Goal: Use online tool/utility: Utilize a website feature to perform a specific function

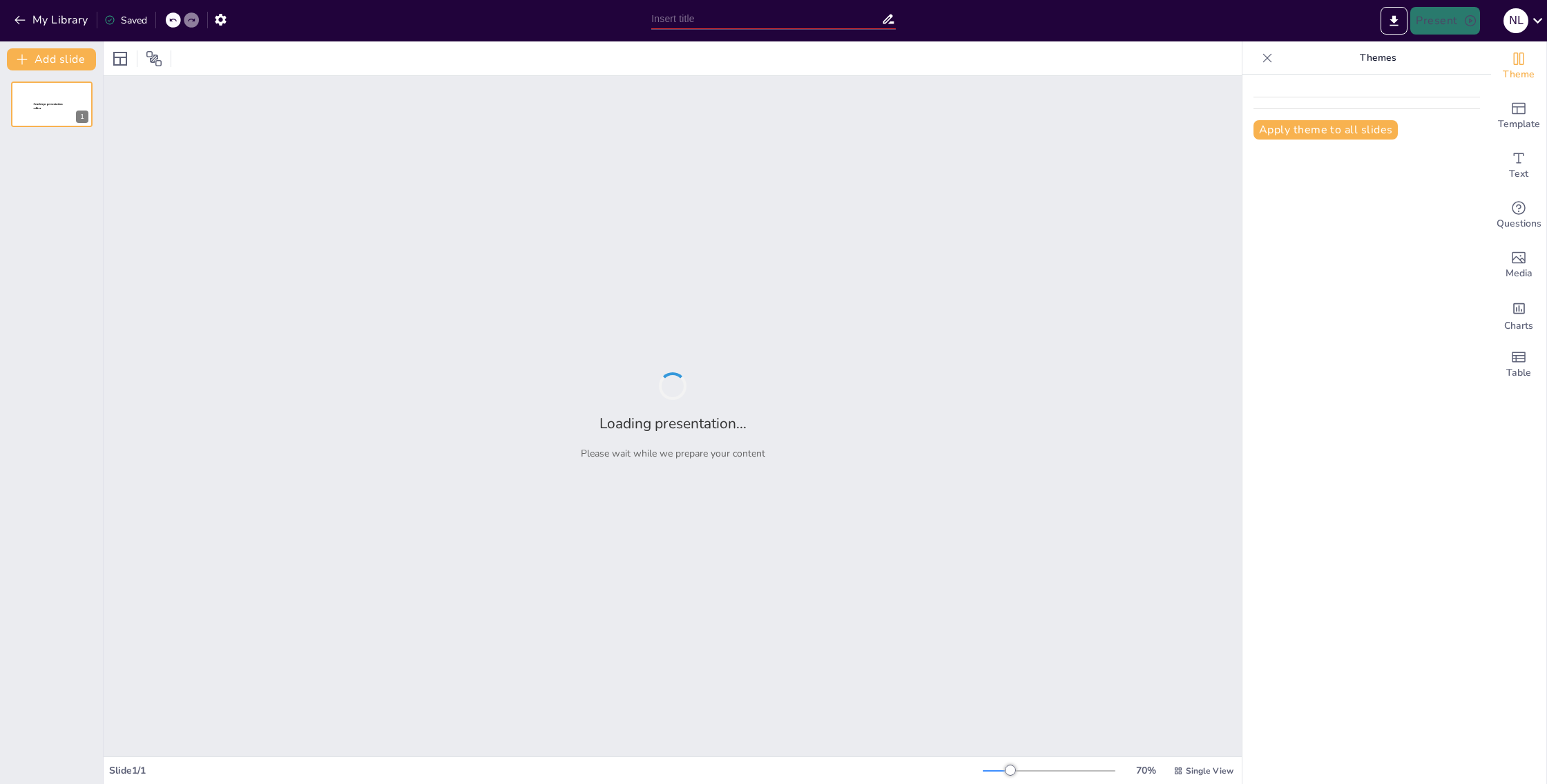
type input "Imported SendSteps & Gamma V2.pptx"
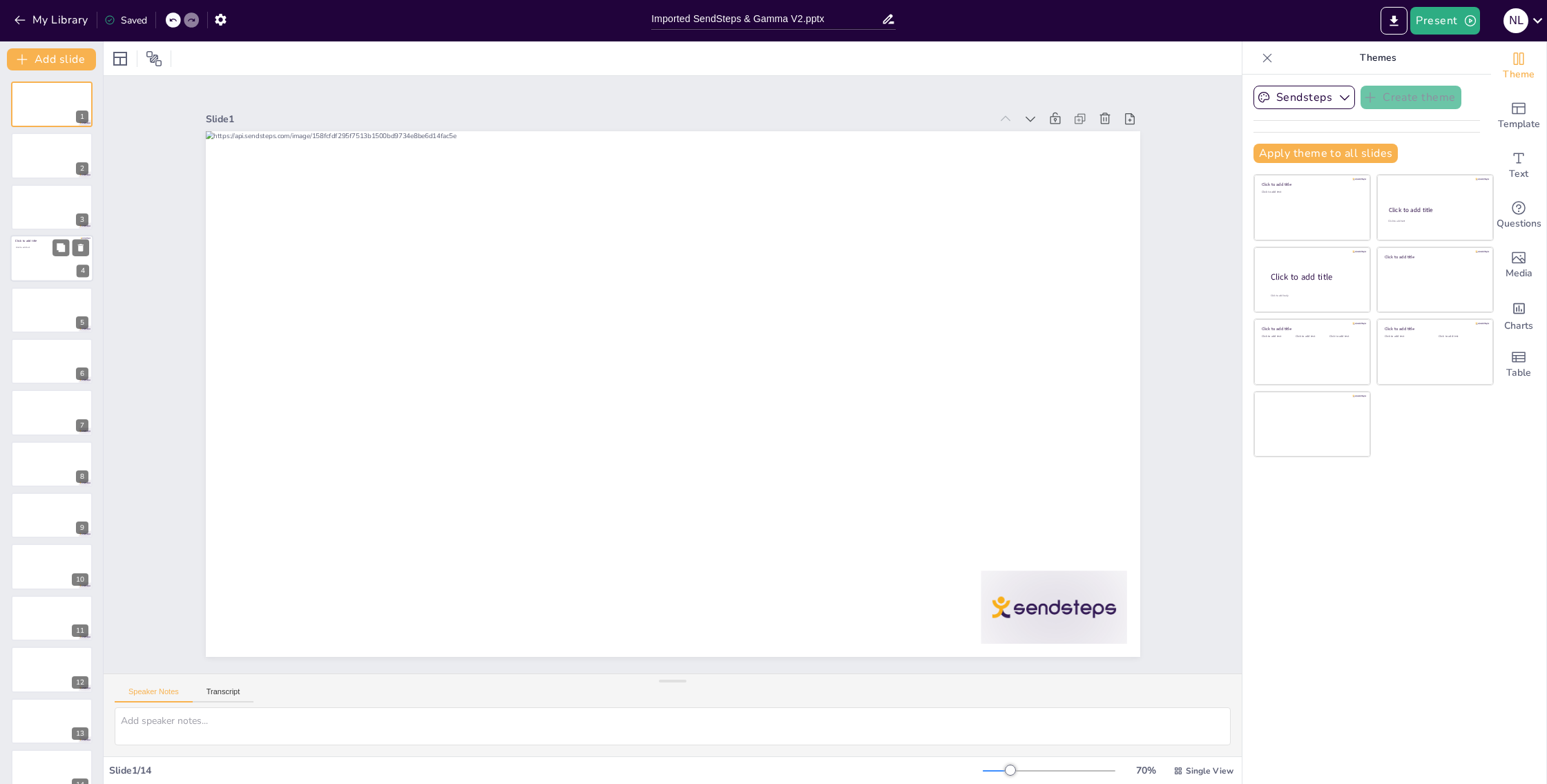
click at [36, 261] on div at bounding box center [51, 258] width 83 height 47
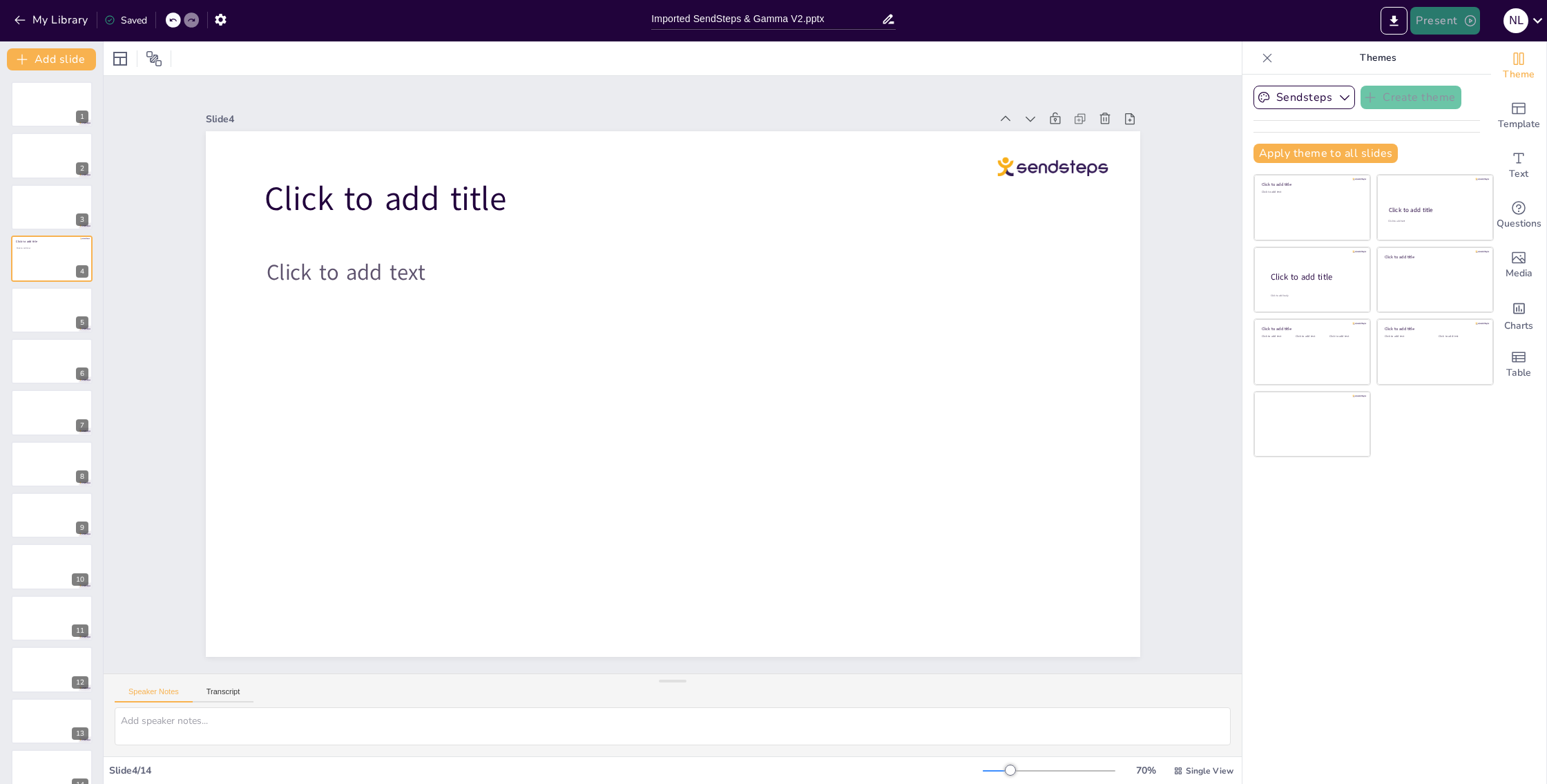
click at [1423, 32] on button "Present" at bounding box center [1445, 21] width 69 height 28
click at [1451, 89] on li "Play presentation" at bounding box center [1467, 85] width 109 height 22
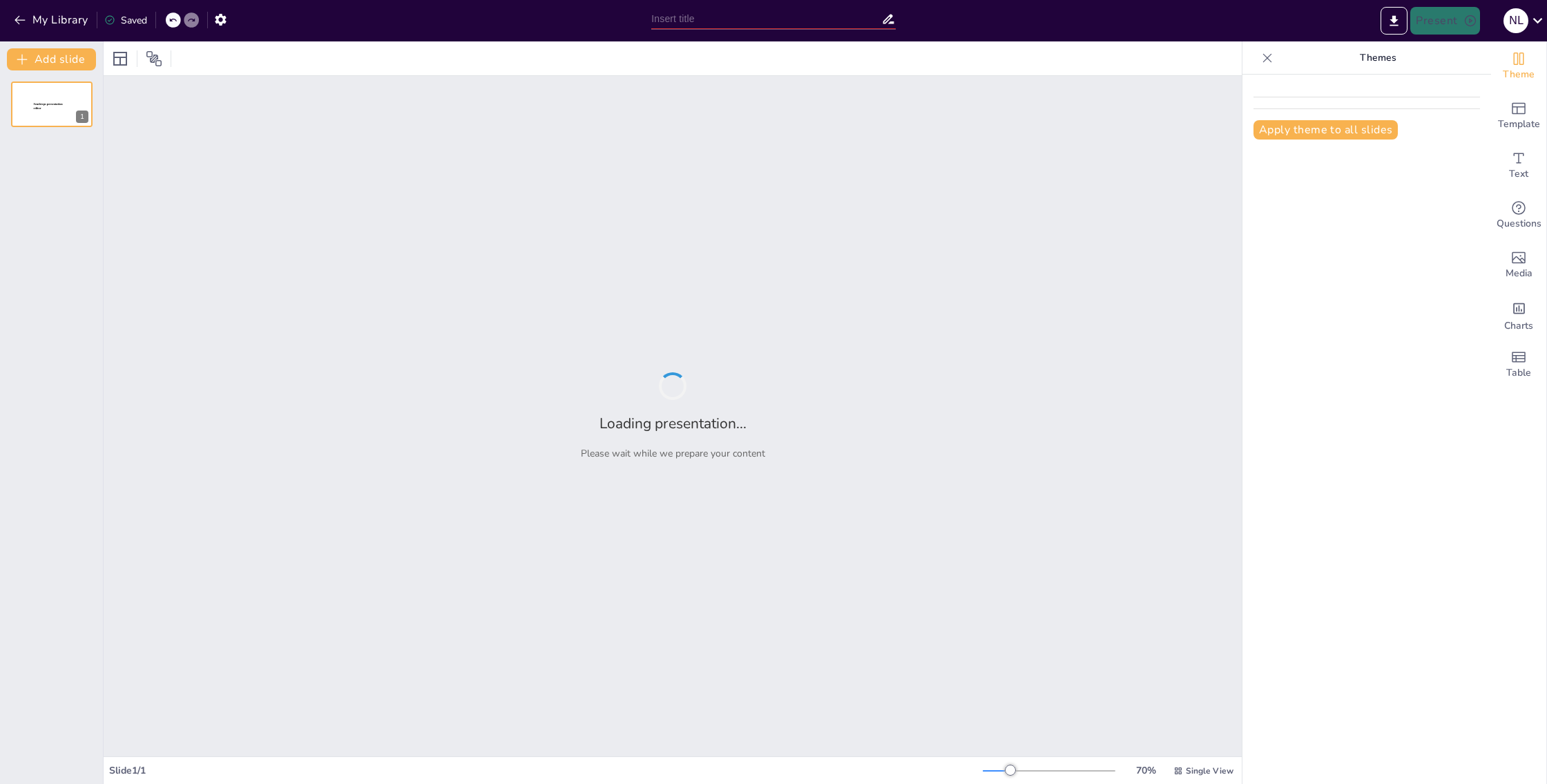
type input "Imported SendSteps & Gamma V2.pptx"
